Goal: Communication & Community: Answer question/provide support

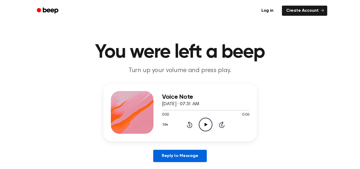
click at [164, 157] on link "Reply to Message" at bounding box center [179, 156] width 53 height 12
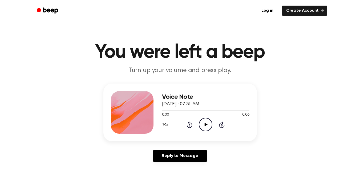
click at [206, 125] on icon "Play Audio" at bounding box center [206, 125] width 14 height 14
click at [205, 121] on icon "Play Audio" at bounding box center [206, 125] width 14 height 14
click at [209, 126] on icon "Play Audio" at bounding box center [206, 125] width 14 height 14
